Goal: Information Seeking & Learning: Learn about a topic

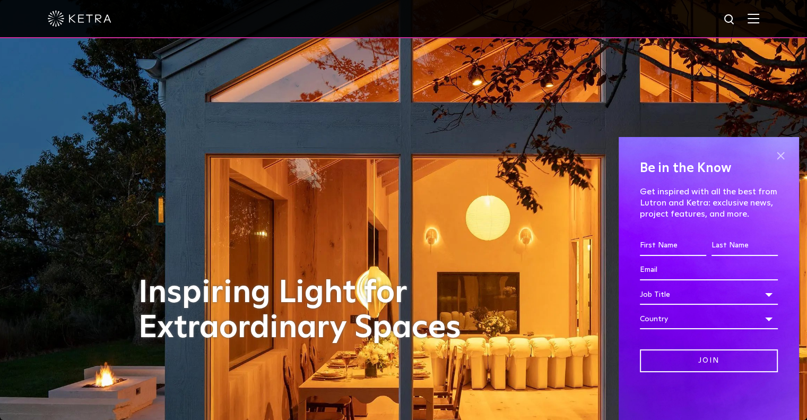
click at [783, 156] on span at bounding box center [780, 155] width 16 height 16
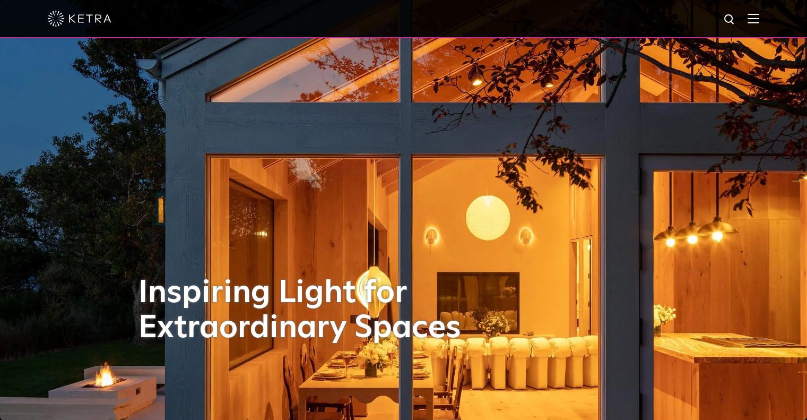
click at [754, 22] on div at bounding box center [403, 18] width 711 height 37
click at [758, 13] on img at bounding box center [753, 18] width 12 height 10
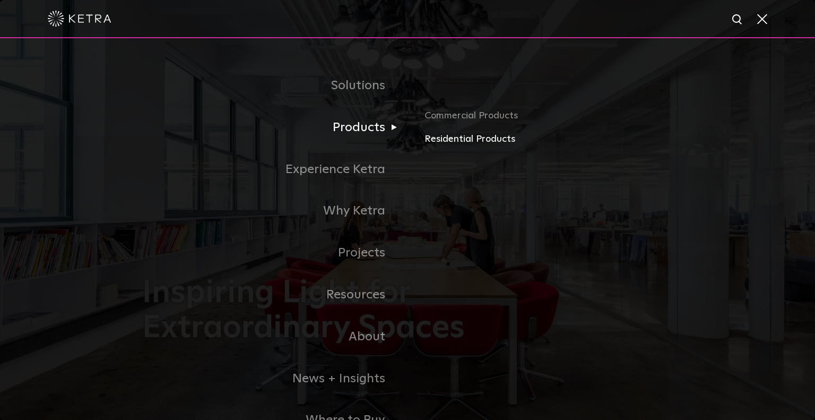
click at [429, 137] on link "Residential Products" at bounding box center [548, 139] width 248 height 15
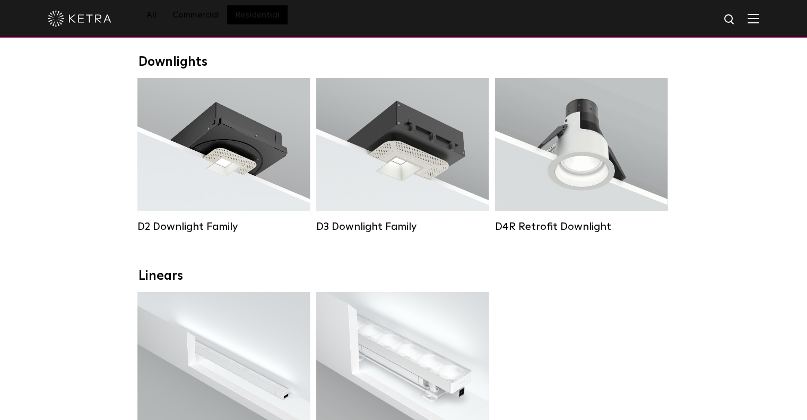
scroll to position [106, 0]
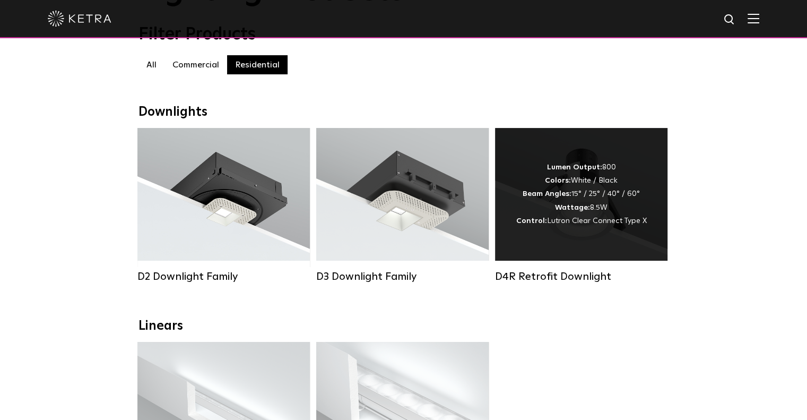
click at [568, 193] on div "Lumen Output: 800 Colors: White / Black Beam Angles: 15° / 25° / 40° / 60° Watt…" at bounding box center [581, 194] width 130 height 67
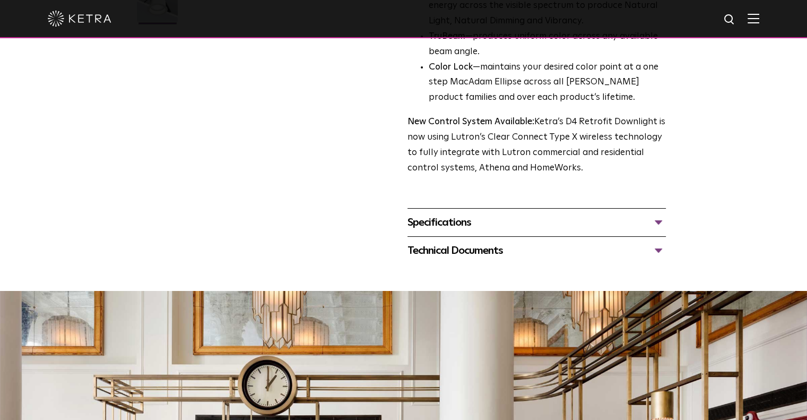
scroll to position [371, 0]
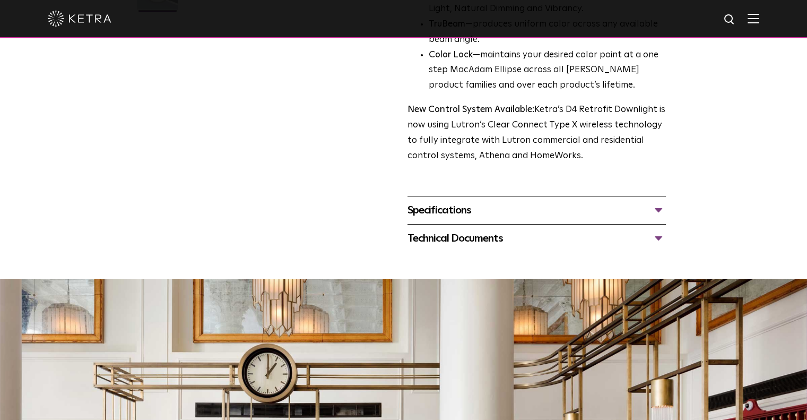
click at [658, 210] on div "Specifications" at bounding box center [536, 210] width 258 height 17
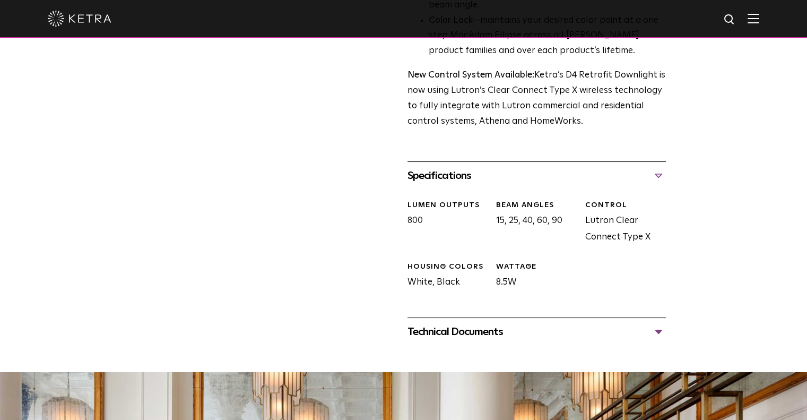
scroll to position [424, 0]
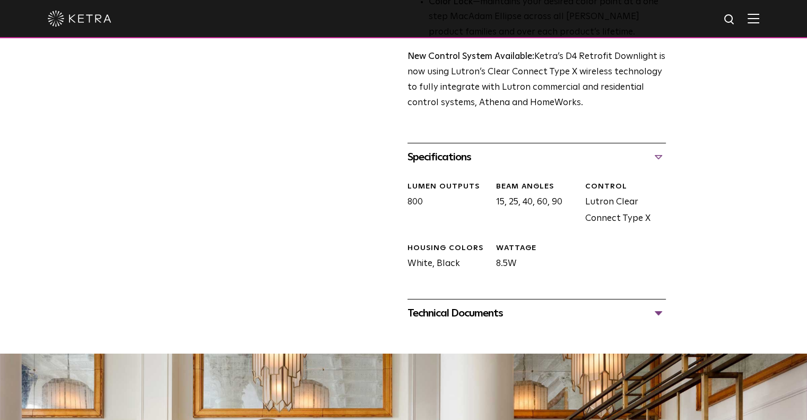
click at [657, 309] on div "Technical Documents" at bounding box center [536, 312] width 258 height 17
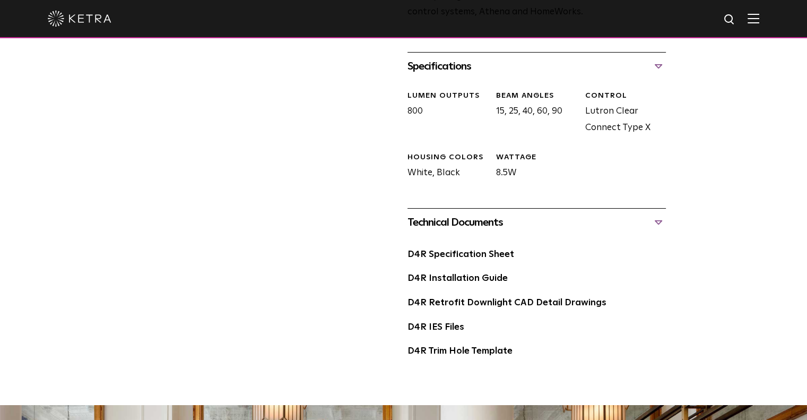
scroll to position [530, 0]
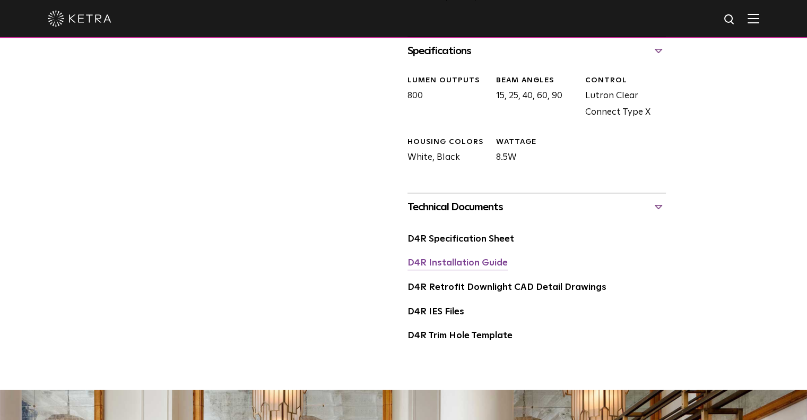
click at [438, 262] on link "D4R Installation Guide" at bounding box center [457, 262] width 100 height 9
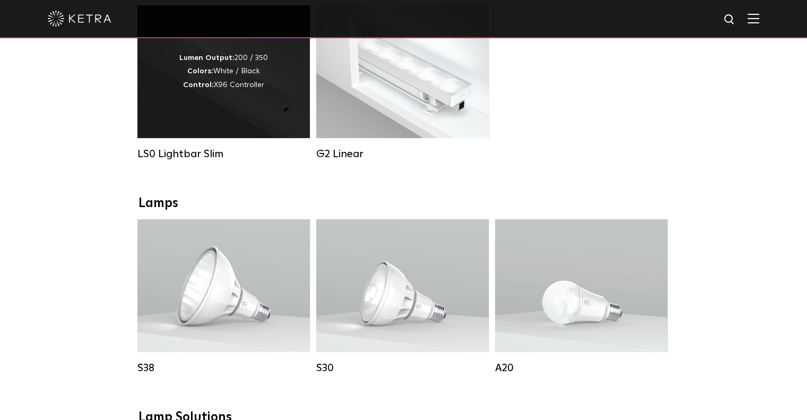
scroll to position [424, 0]
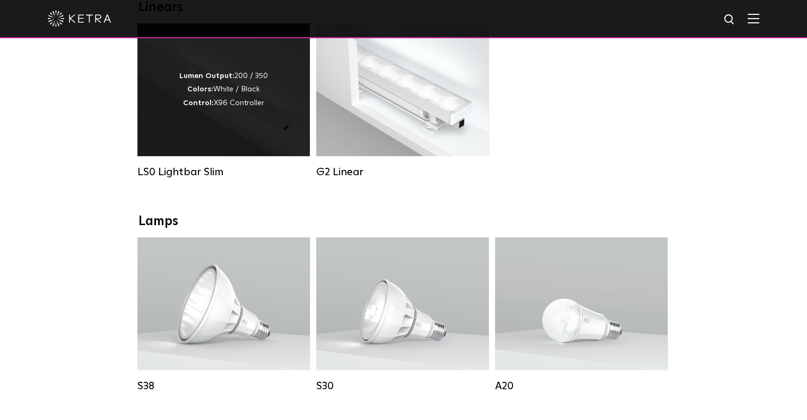
click at [250, 110] on div "Lumen Output: 200 / 350 Colors: White / Black Control: X96 Controller" at bounding box center [223, 89] width 89 height 40
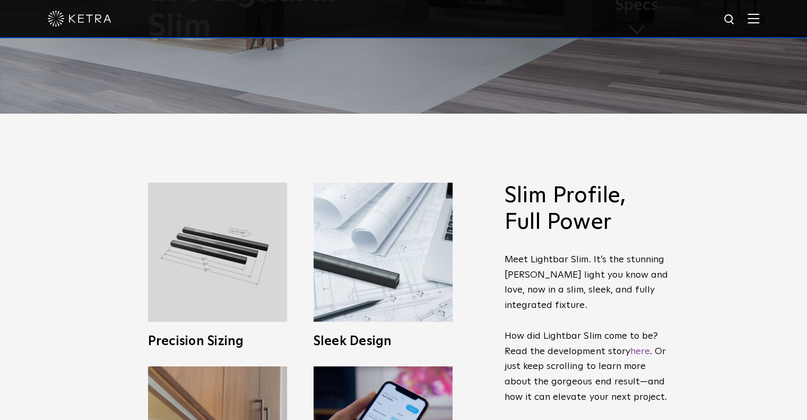
scroll to position [212, 0]
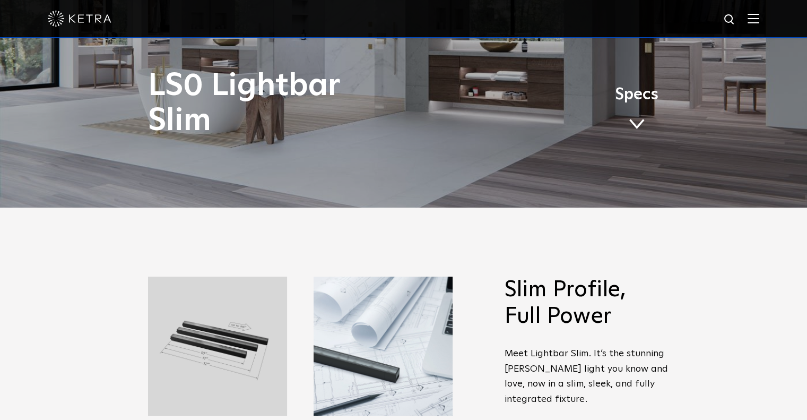
click at [638, 115] on link "Specs" at bounding box center [636, 112] width 43 height 41
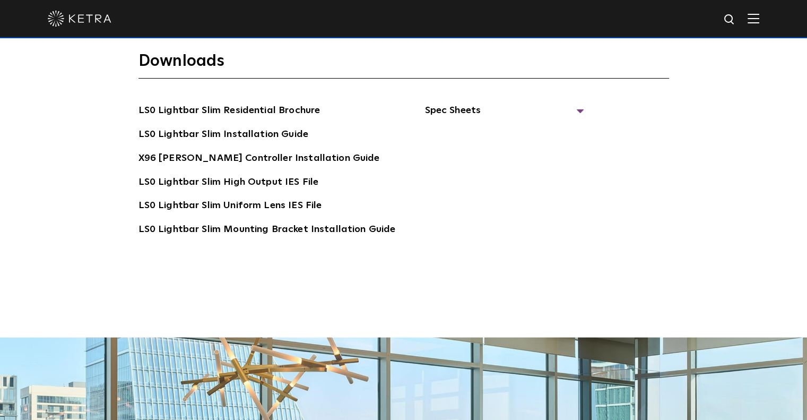
scroll to position [2015, 0]
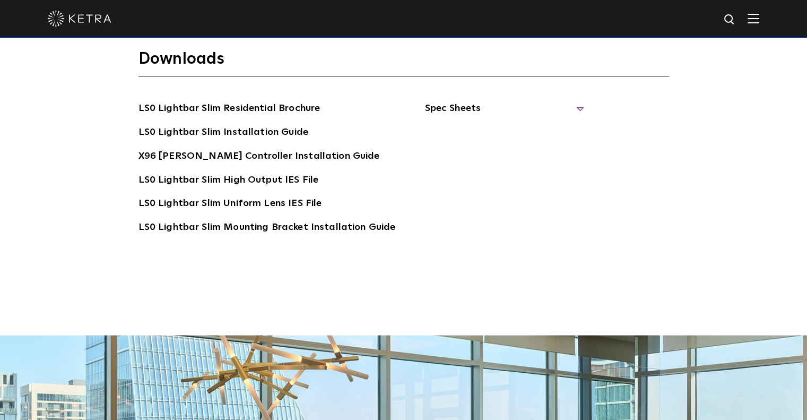
click at [572, 101] on span "Spec Sheets" at bounding box center [503, 112] width 159 height 23
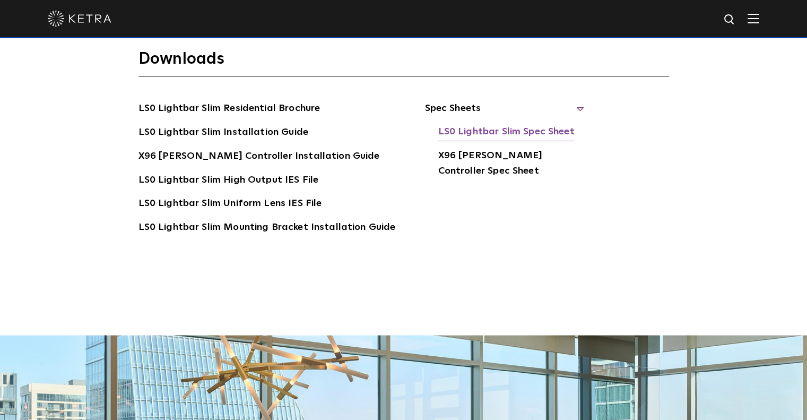
click at [477, 124] on link "LS0 Lightbar Slim Spec Sheet" at bounding box center [506, 132] width 136 height 17
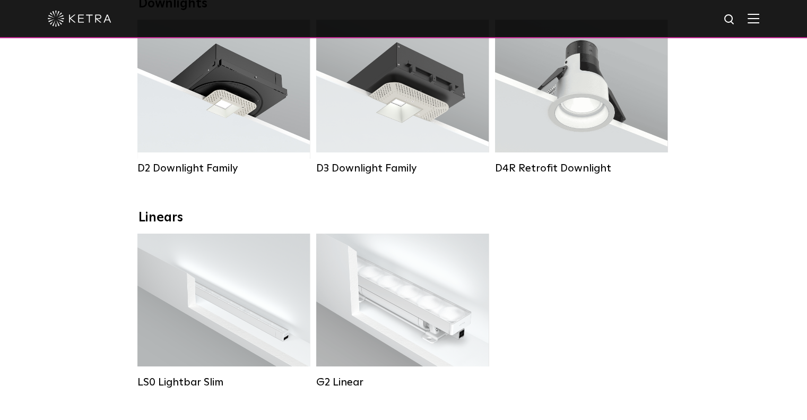
scroll to position [212, 0]
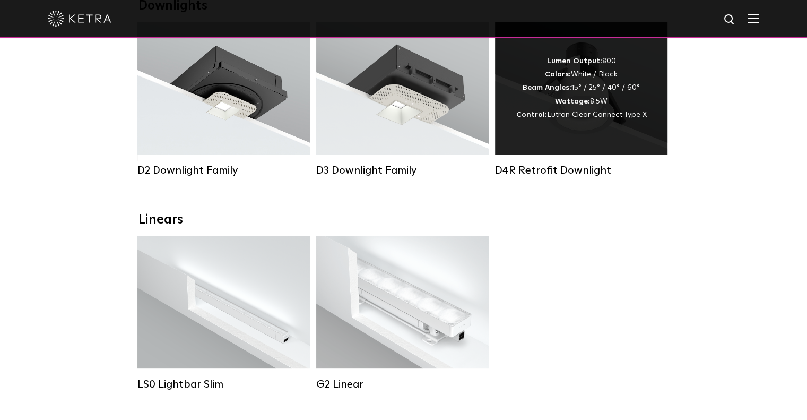
click at [552, 127] on div "Lumen Output: 800 Colors: White / Black Beam Angles: 15° / 25° / 40° / 60° Watt…" at bounding box center [581, 88] width 172 height 133
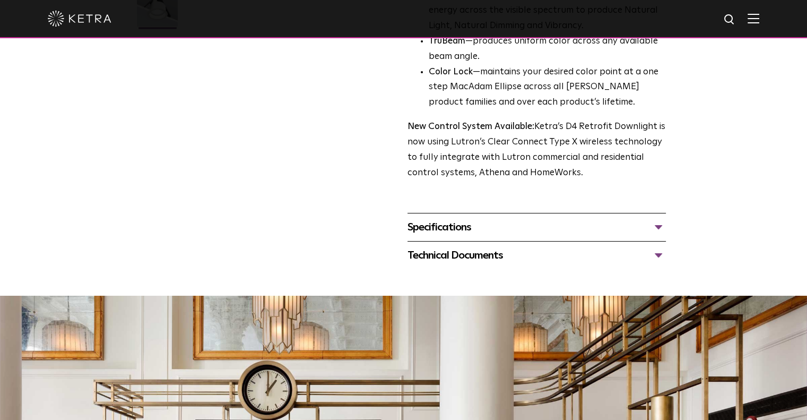
scroll to position [371, 0]
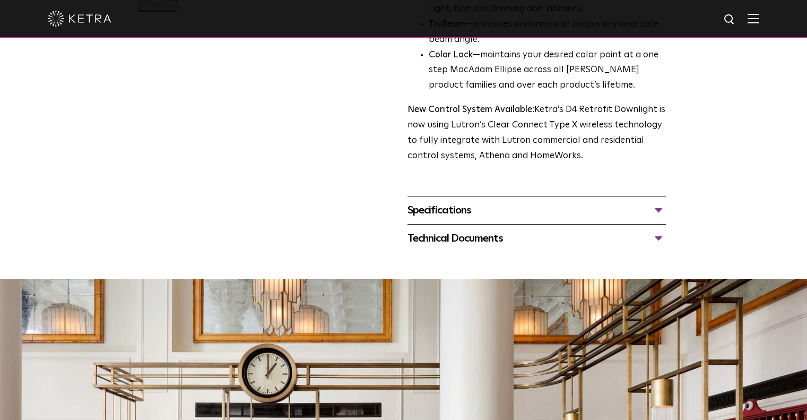
click at [658, 210] on div "Specifications" at bounding box center [536, 210] width 258 height 17
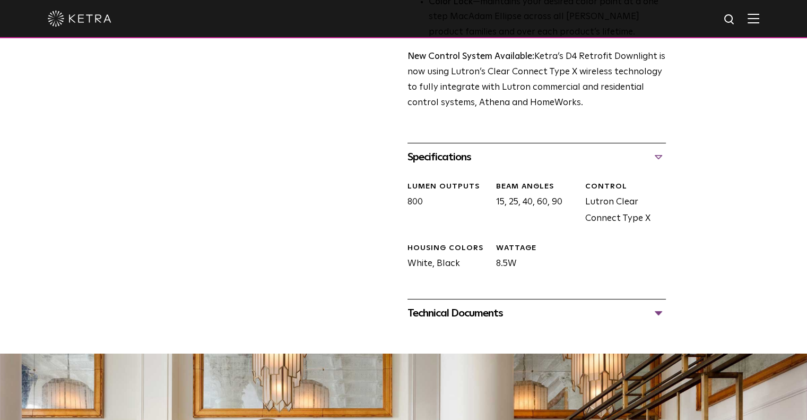
scroll to position [477, 0]
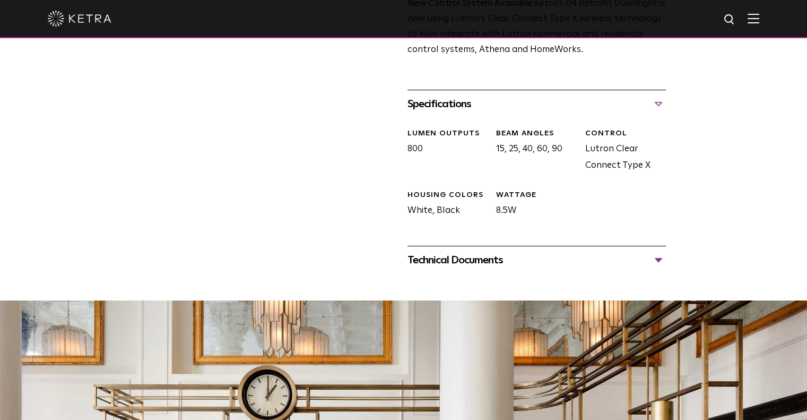
click at [661, 259] on div "Technical Documents" at bounding box center [536, 259] width 258 height 17
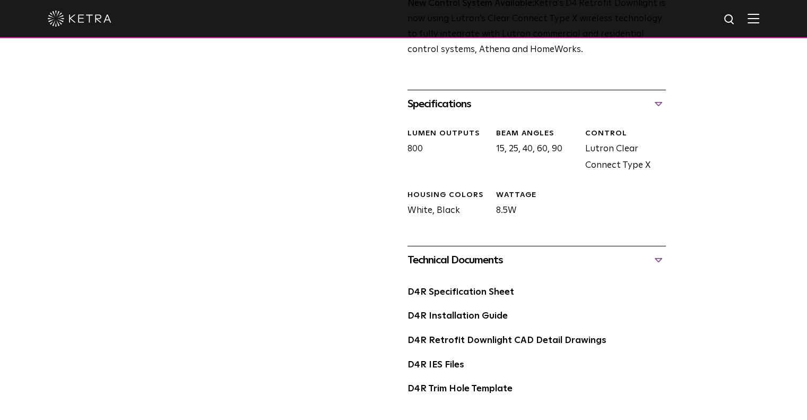
scroll to position [530, 0]
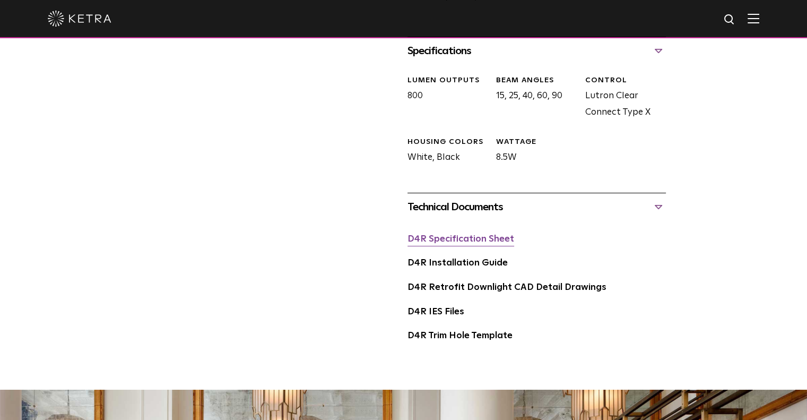
click at [458, 236] on link "D4R Specification Sheet" at bounding box center [460, 238] width 107 height 9
